Goal: Task Accomplishment & Management: Manage account settings

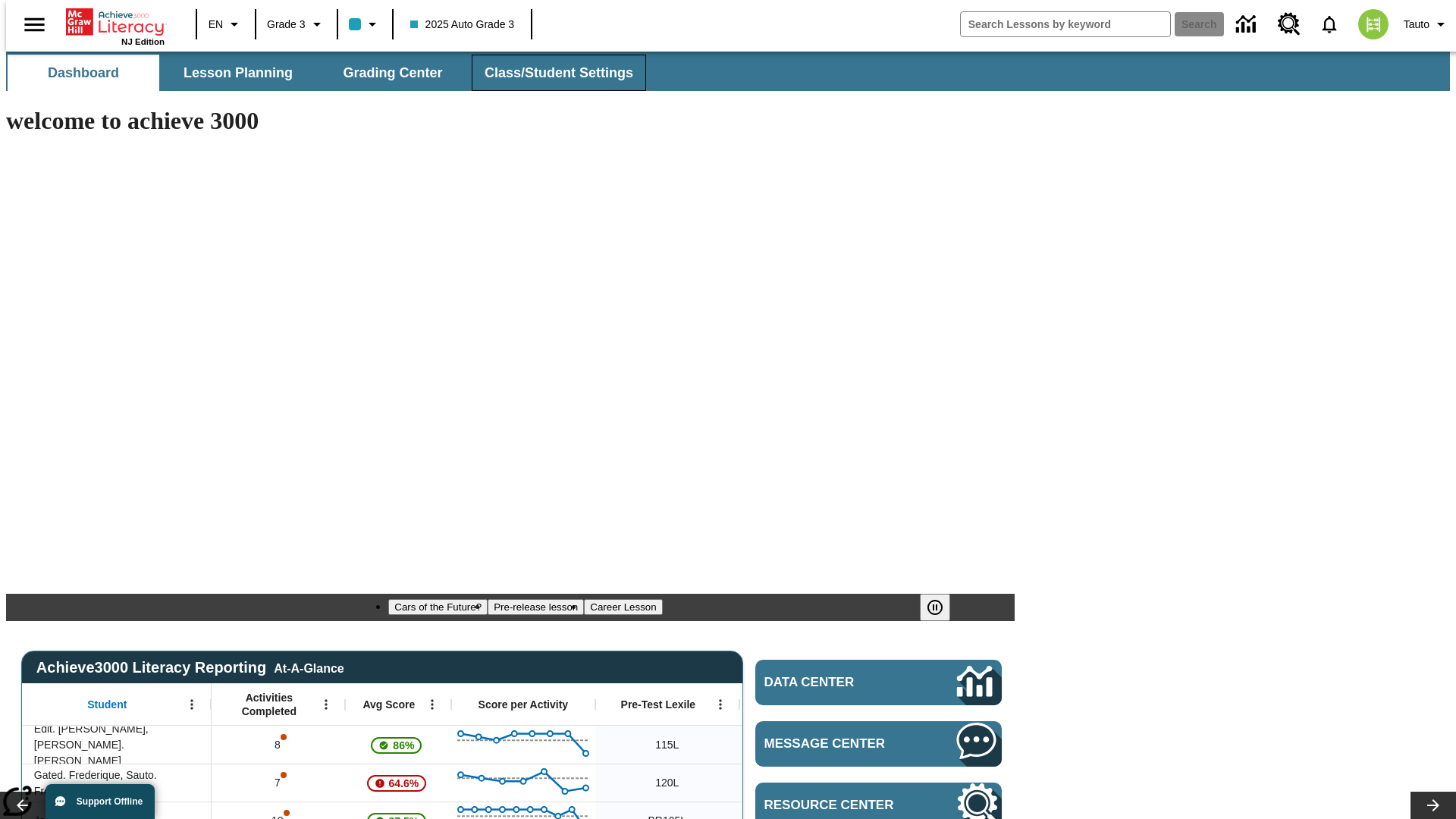
click at [551, 72] on span "Class/Student Settings" at bounding box center [559, 73] width 149 height 18
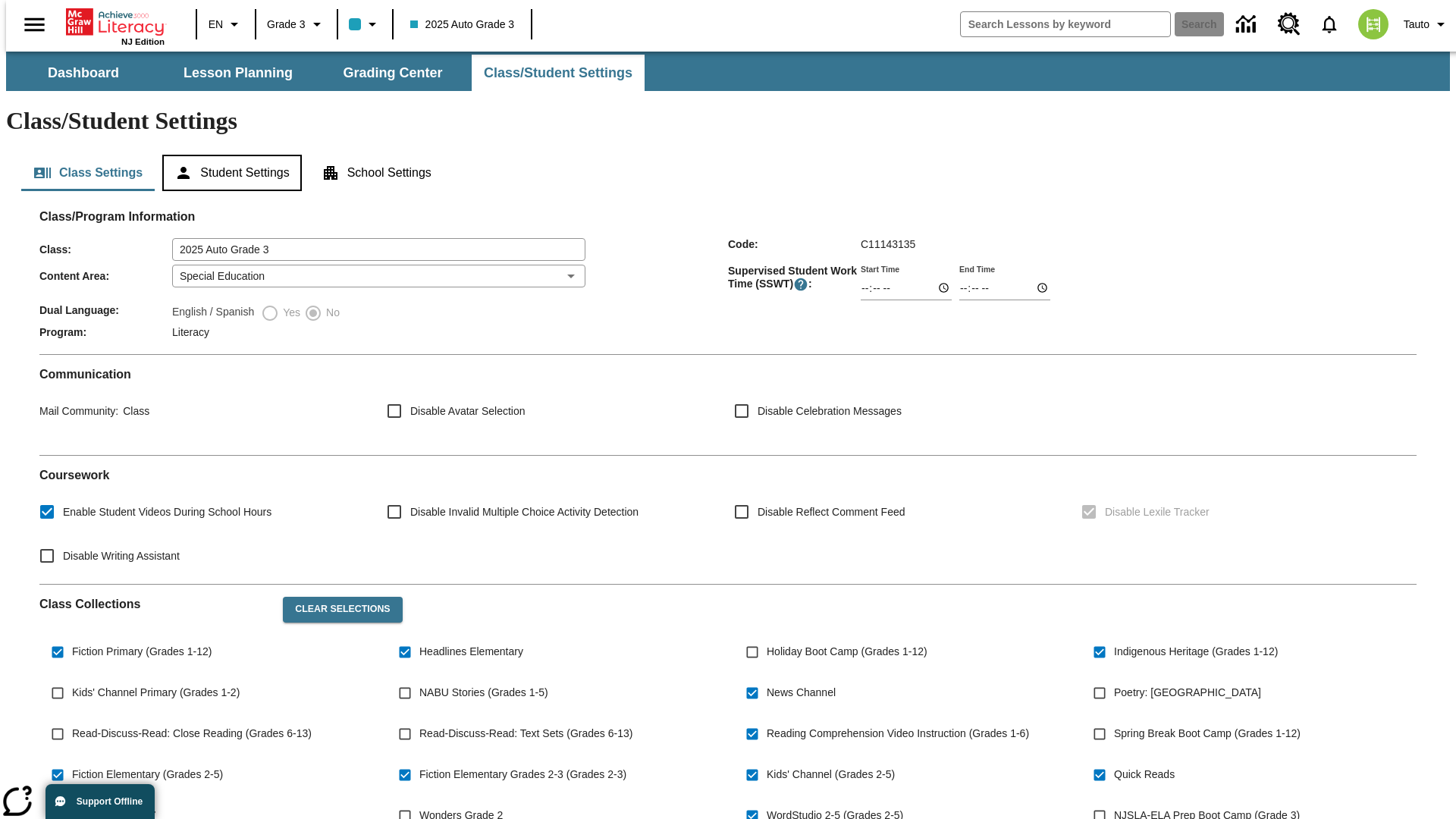
click at [229, 155] on button "Student Settings" at bounding box center [232, 173] width 139 height 37
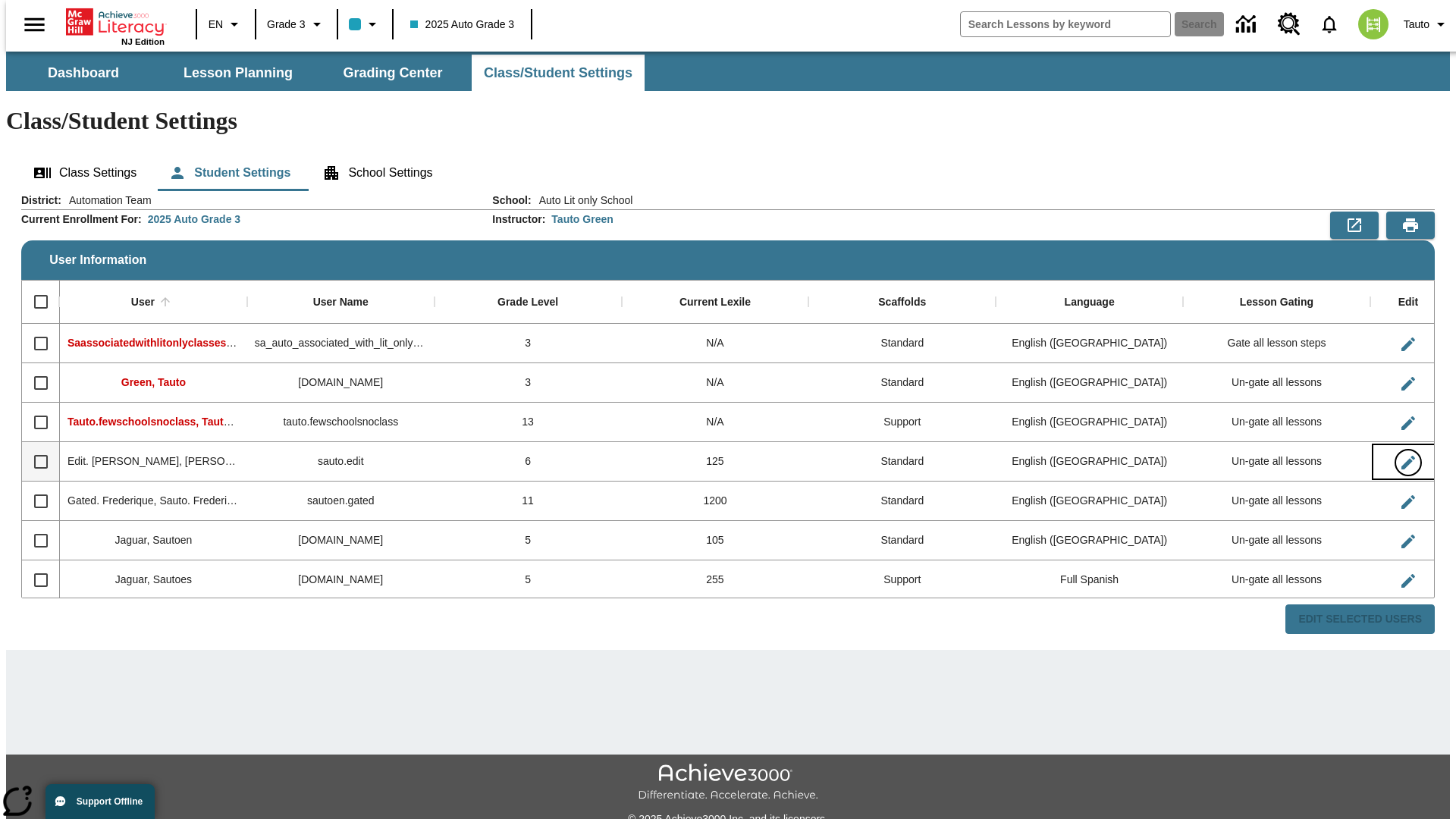
click at [1401, 456] on icon "Edit User" at bounding box center [1408, 463] width 14 height 14
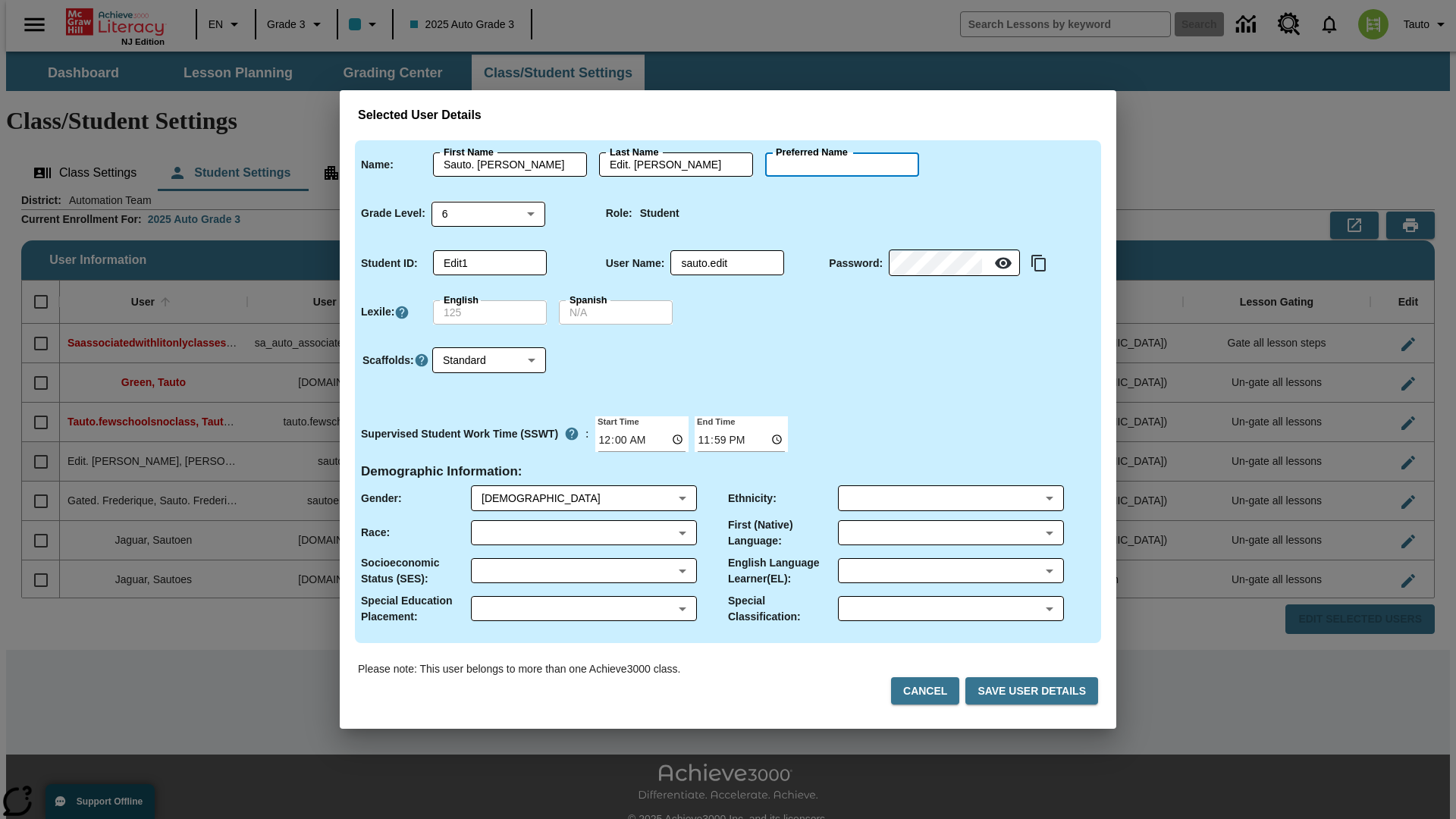
type input "[PERSON_NAME]"
click at [931, 691] on button "Cancel" at bounding box center [926, 691] width 69 height 28
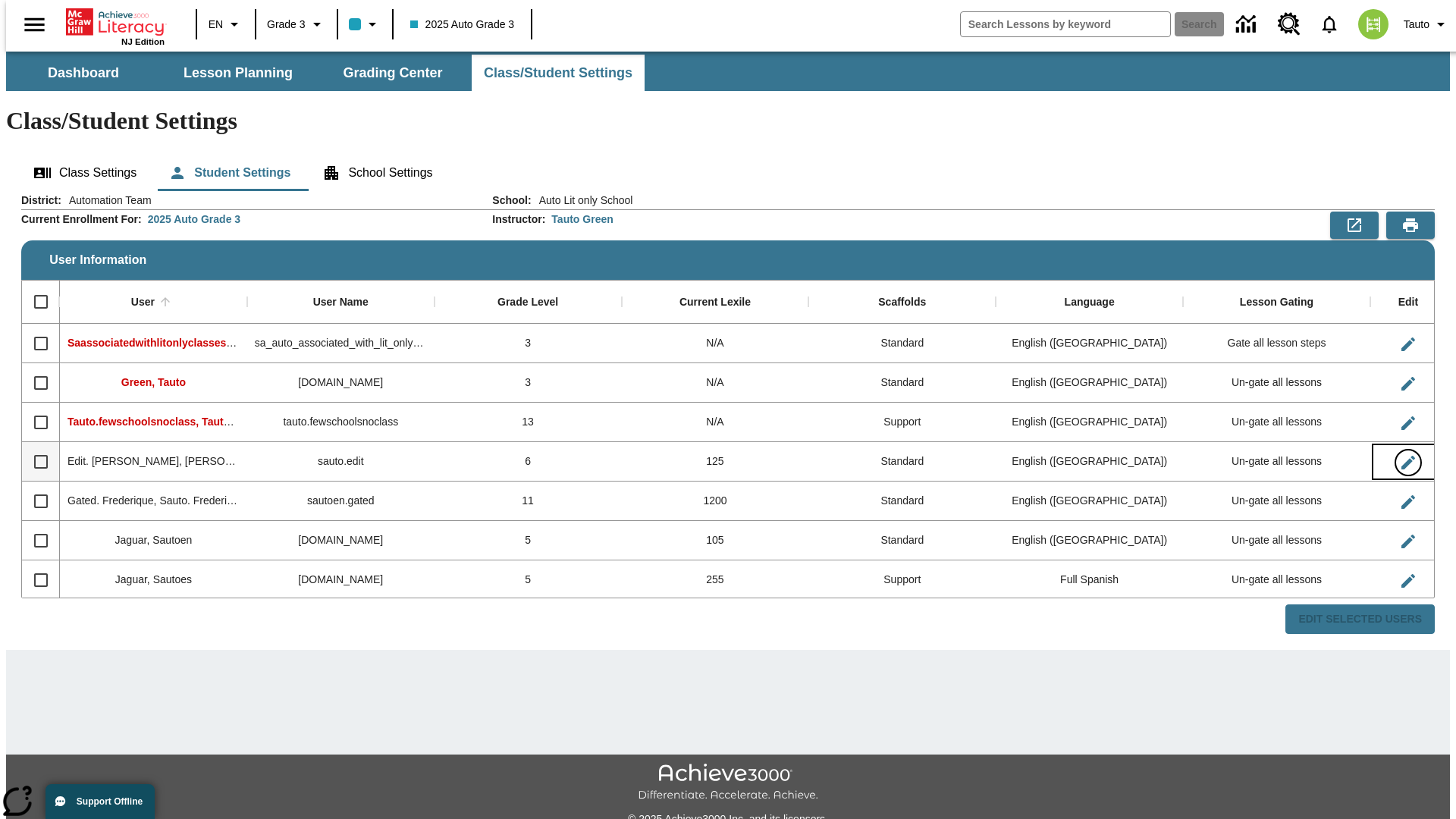
click at [1401, 456] on icon "Edit User" at bounding box center [1408, 463] width 14 height 14
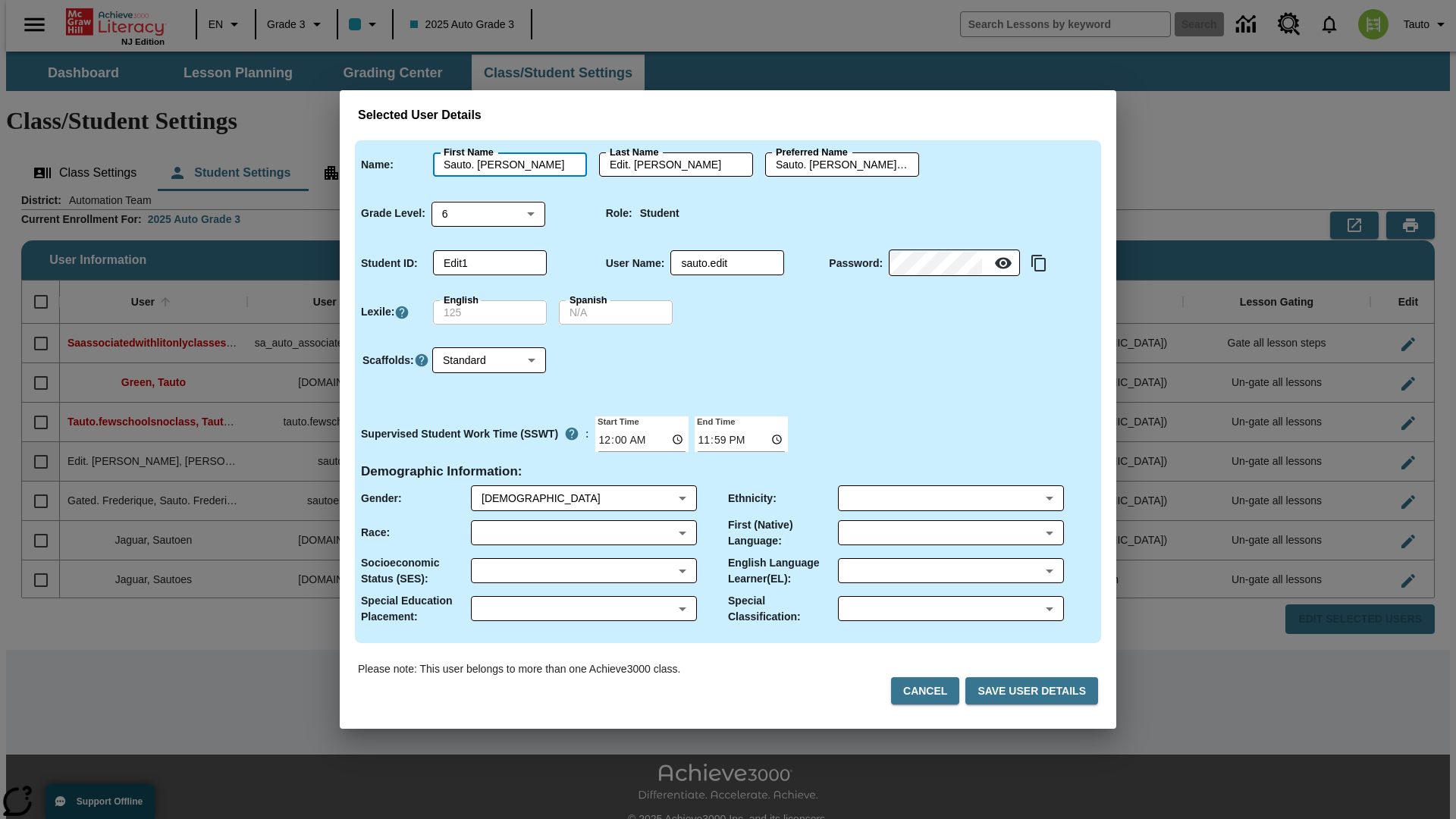
type input "Sauto. [PERSON_NAME]"
type input "Edit. [PERSON_NAME]"
type input "Sauto. [PERSON_NAME].Edit. [PERSON_NAME]"
click at [488, 213] on body "Skip to main content NJ Edition EN Grade 3 2025 Auto Grade 3 Search 0 Tauto Das…" at bounding box center [728, 452] width 1445 height 801
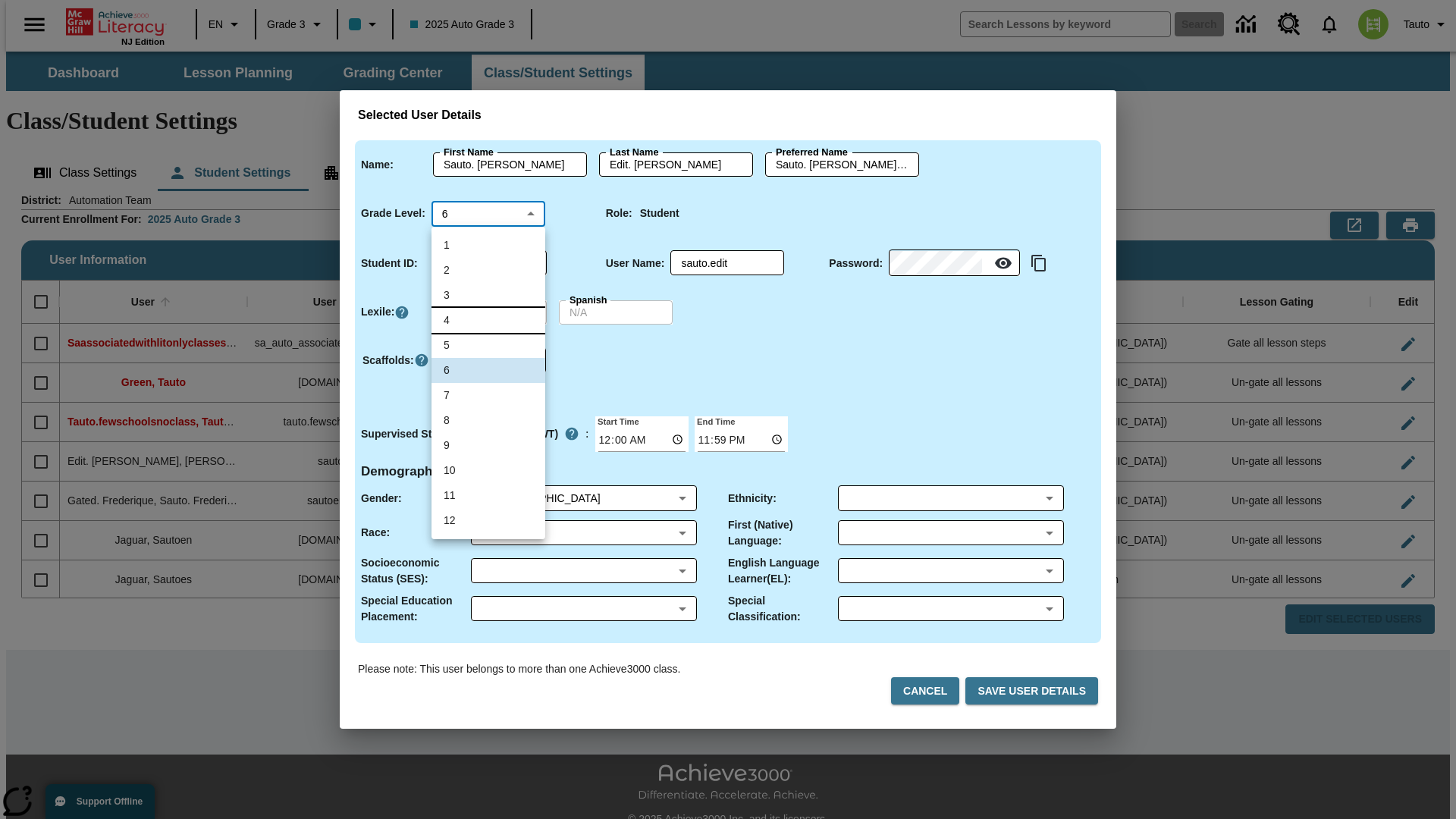
click at [488, 320] on li "4" at bounding box center [488, 320] width 114 height 25
type input "4"
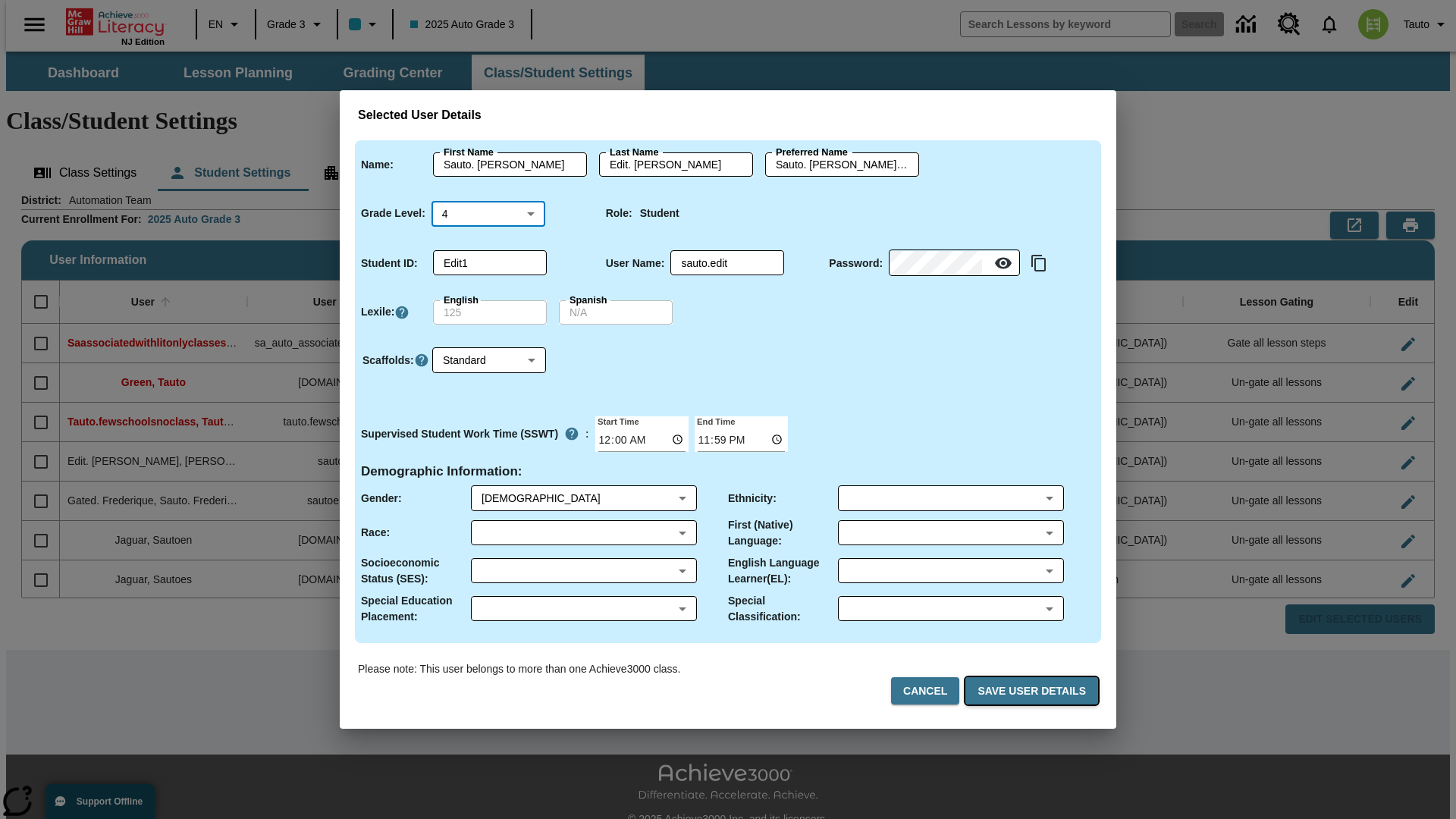
click at [1035, 691] on button "Save User Details" at bounding box center [1032, 691] width 133 height 28
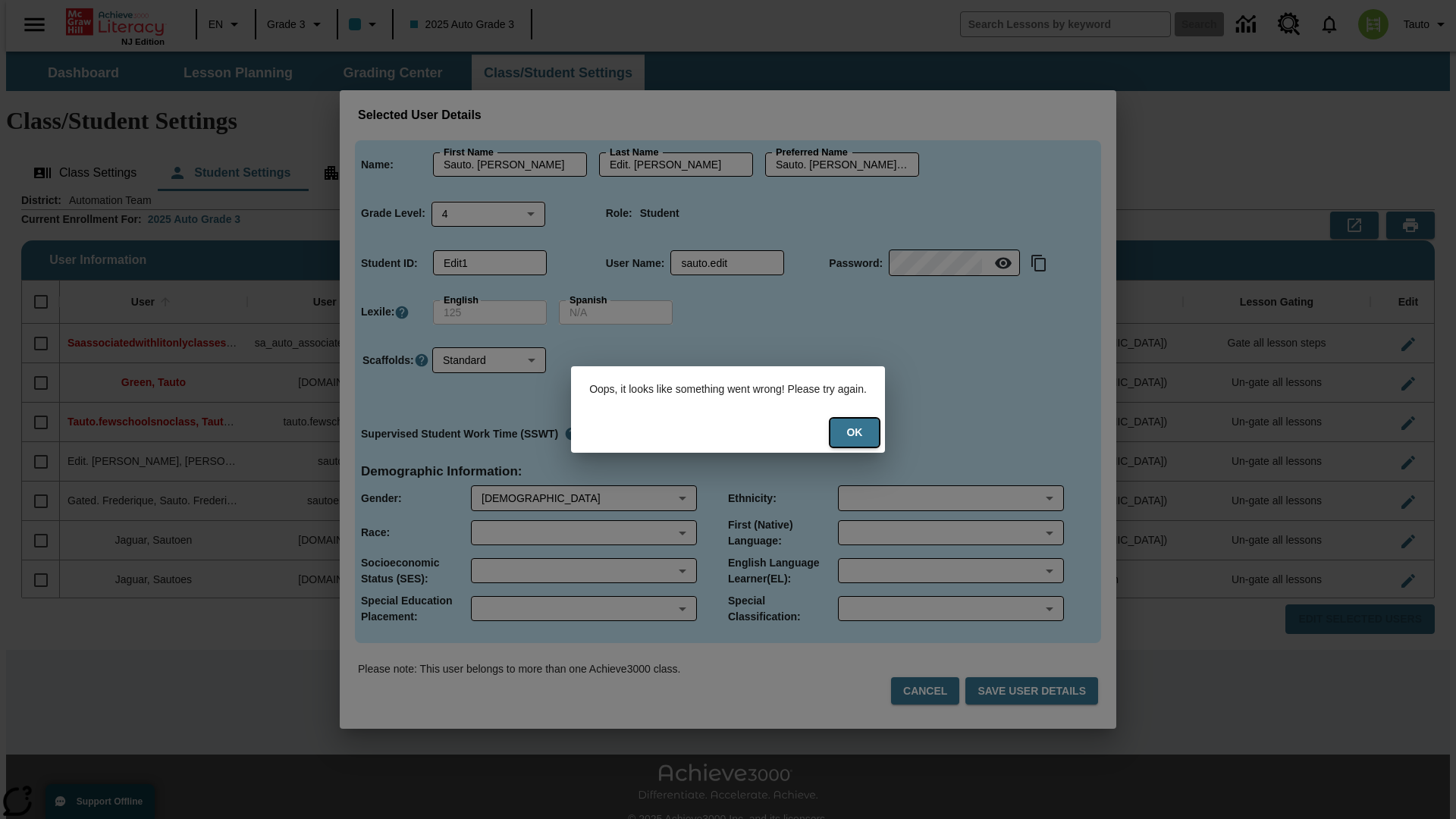
click at [864, 433] on button "Ok" at bounding box center [855, 433] width 49 height 28
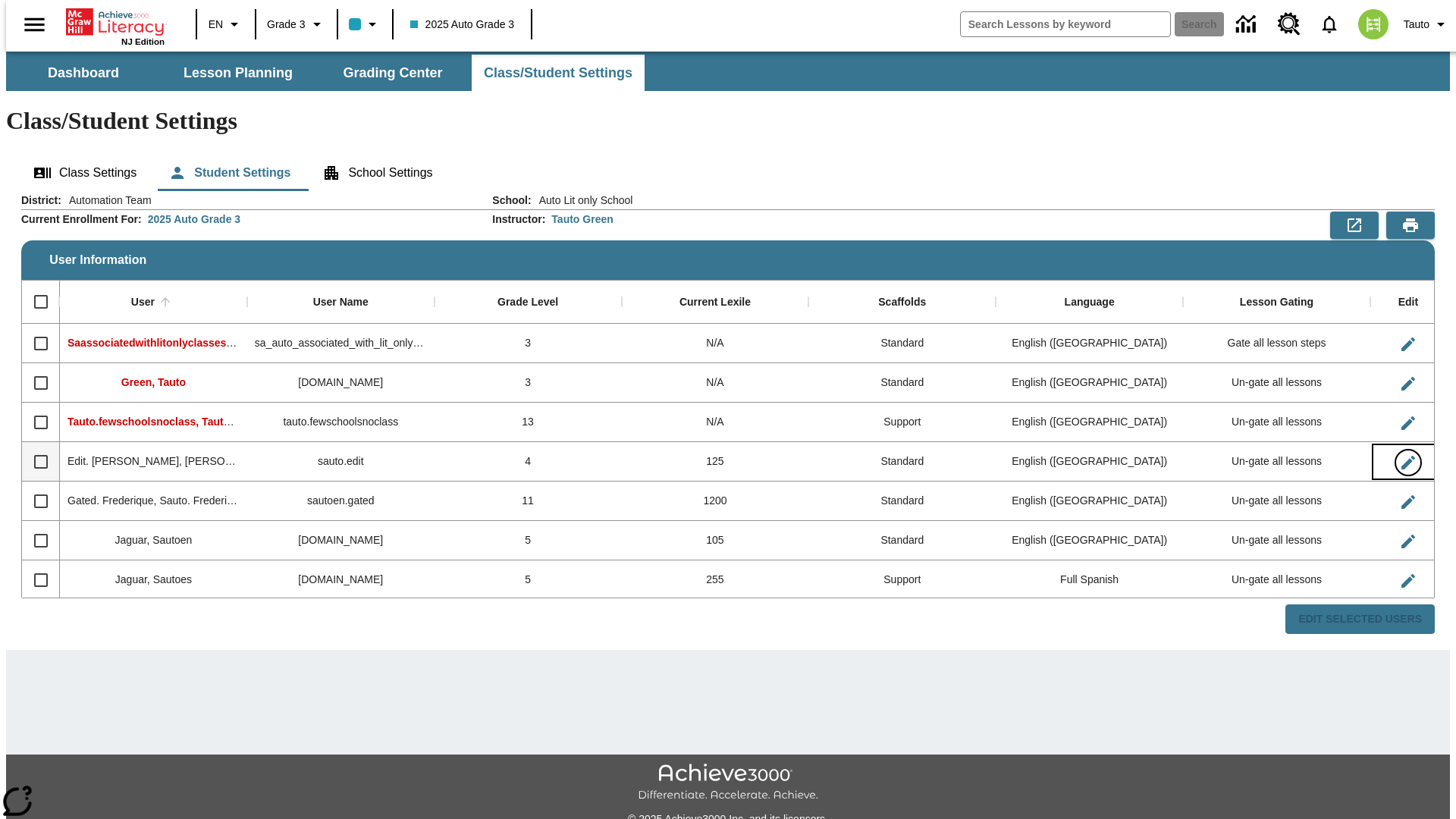
click at [1401, 456] on icon "Edit User" at bounding box center [1408, 463] width 14 height 14
